Goal: Task Accomplishment & Management: Use online tool/utility

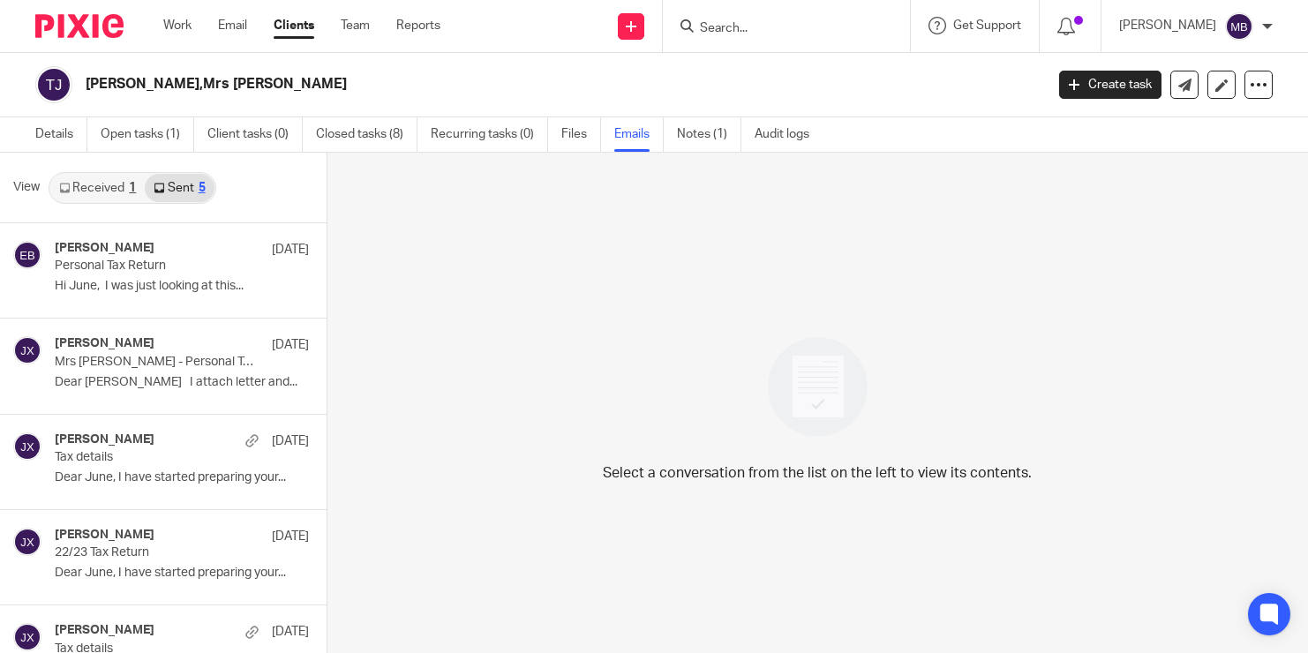
drag, startPoint x: 0, startPoint y: 0, endPoint x: 758, endPoint y: 21, distance: 758.5
click at [758, 21] on input "Search" at bounding box center [777, 29] width 159 height 16
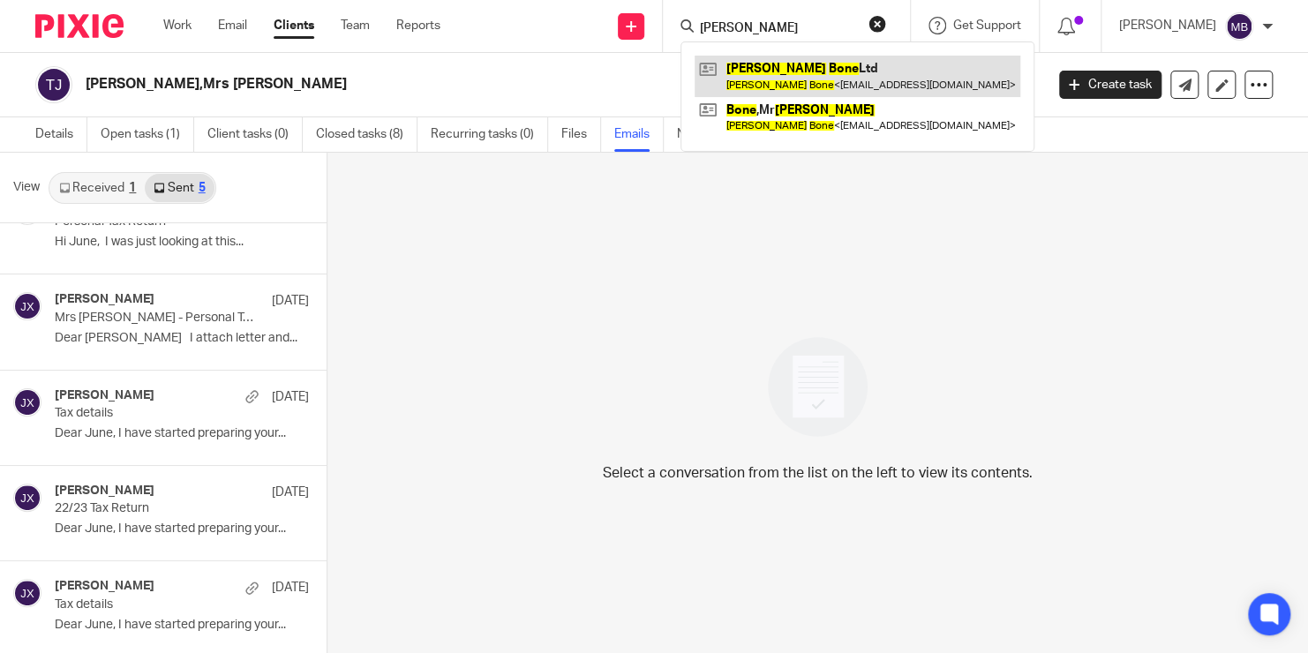
type input "George bone"
click at [786, 67] on link at bounding box center [858, 76] width 326 height 41
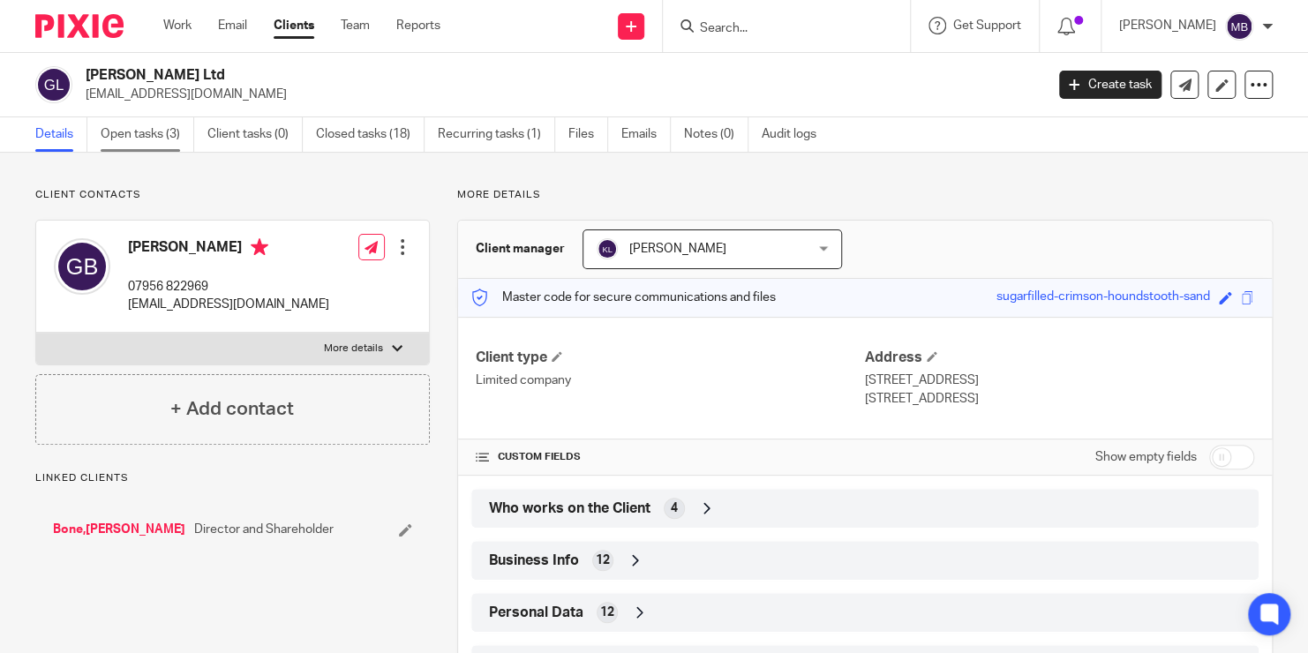
click at [161, 131] on link "Open tasks (3)" at bounding box center [148, 134] width 94 height 34
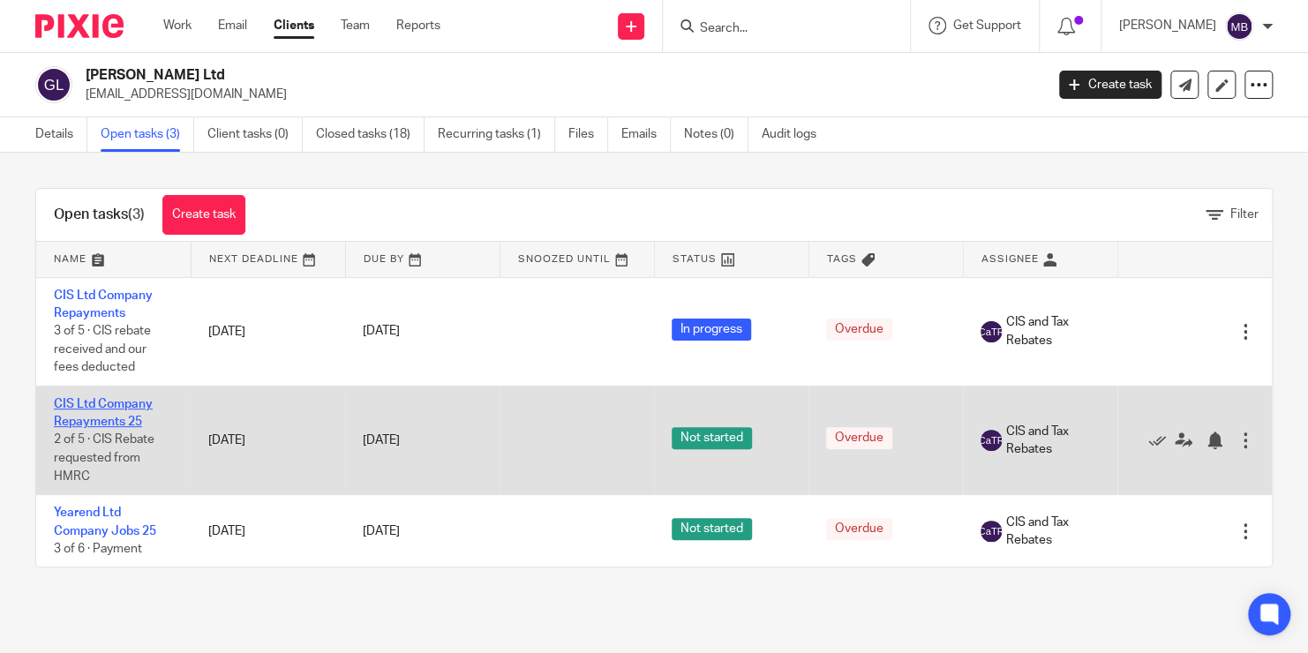
click at [129, 417] on link "CIS Ltd Company Repayments 25" at bounding box center [103, 413] width 99 height 30
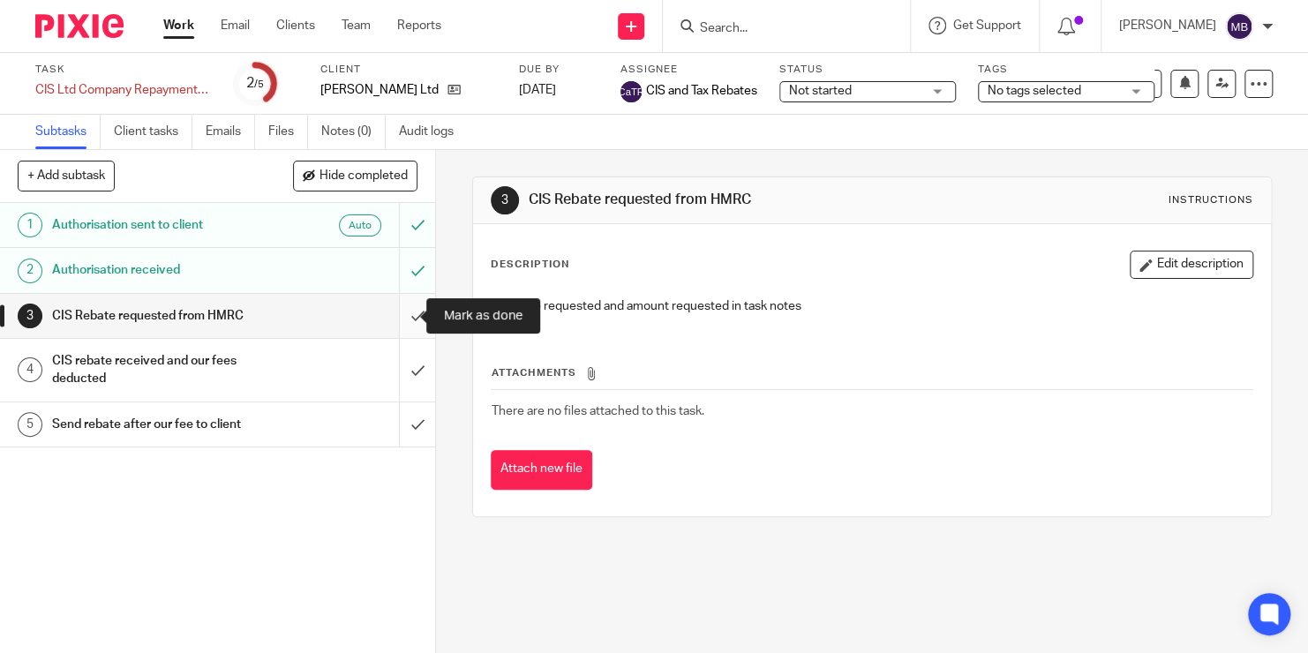
click at [395, 313] on input "submit" at bounding box center [217, 316] width 435 height 44
